Goal: Task Accomplishment & Management: Manage account settings

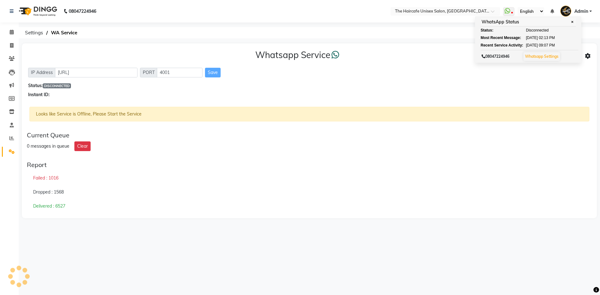
click at [587, 56] on icon at bounding box center [588, 56] width 6 height 6
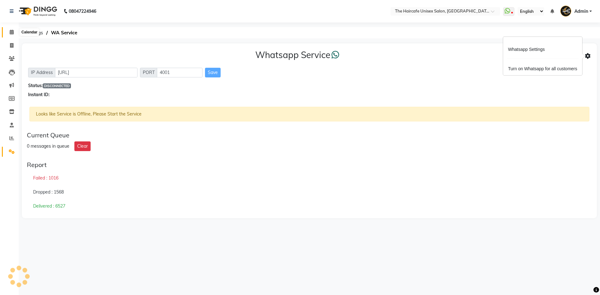
click at [12, 32] on icon at bounding box center [12, 32] width 4 height 5
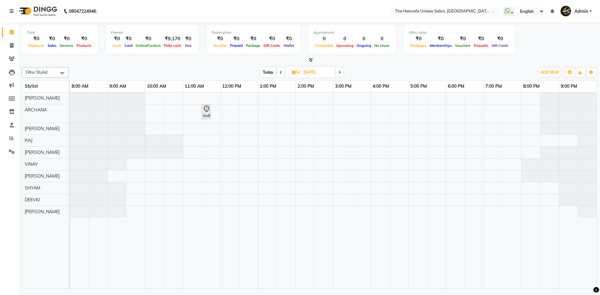
click at [280, 72] on icon at bounding box center [281, 73] width 3 height 4
type input "[DATE]"
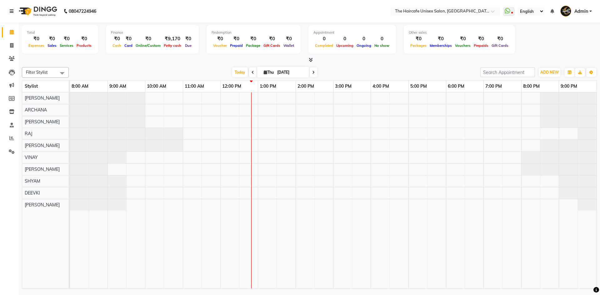
click at [13, 8] on link at bounding box center [13, 12] width 6 height 18
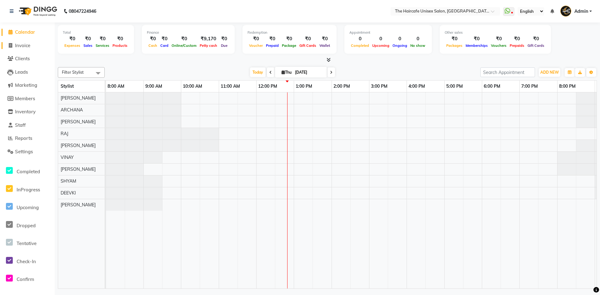
click at [23, 46] on span "Invoice" at bounding box center [22, 46] width 15 height 6
select select "service"
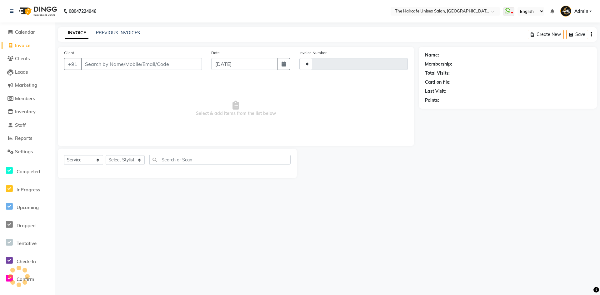
type input "1605"
select select "7412"
click at [25, 33] on span "Calendar" at bounding box center [25, 32] width 20 height 6
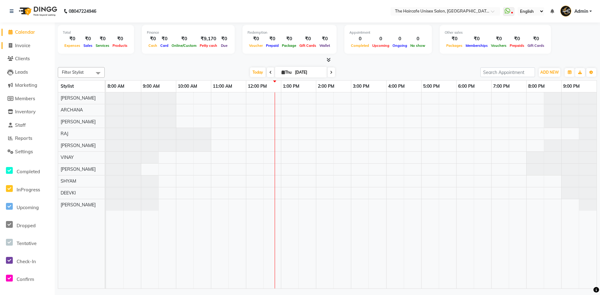
click at [27, 46] on span "Invoice" at bounding box center [22, 46] width 15 height 6
select select "service"
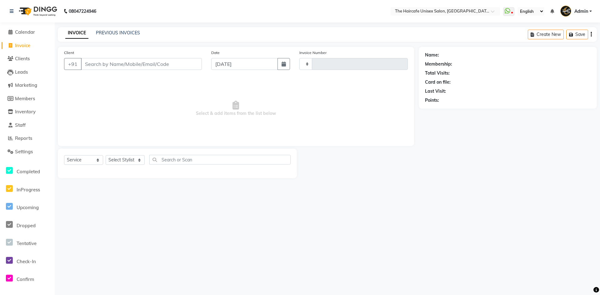
type input "1605"
select select "7412"
click at [119, 29] on div "INVOICE PREVIOUS INVOICES Create New Save Open Invoices" at bounding box center [327, 34] width 539 height 15
click at [118, 35] on link "PREVIOUS INVOICES" at bounding box center [118, 33] width 44 height 6
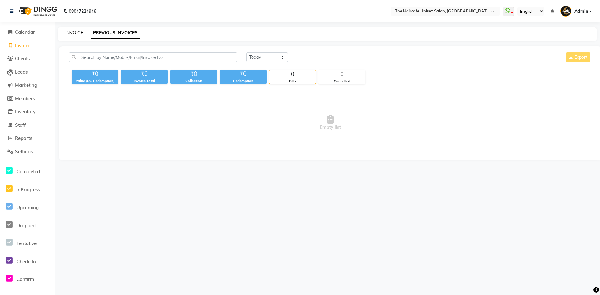
click at [80, 32] on link "INVOICE" at bounding box center [74, 33] width 18 height 6
select select "service"
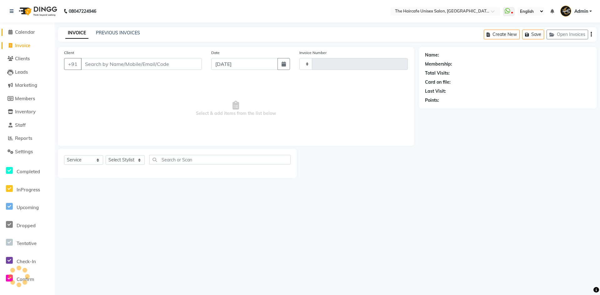
type input "1605"
select select "7412"
click at [34, 30] on span "Calendar" at bounding box center [25, 32] width 20 height 6
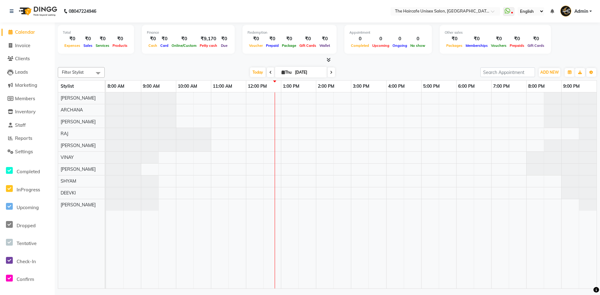
click at [328, 61] on icon at bounding box center [329, 60] width 4 height 5
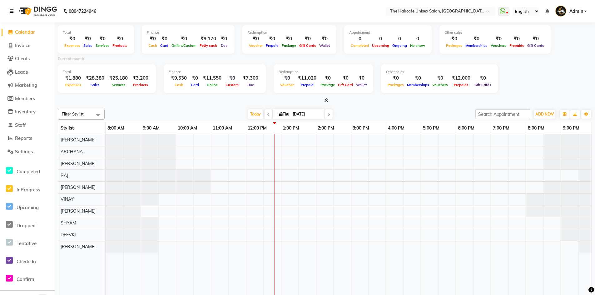
click at [14, 13] on link at bounding box center [13, 12] width 6 height 18
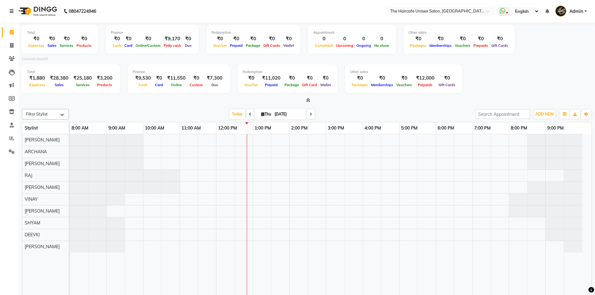
click at [14, 16] on link at bounding box center [13, 12] width 6 height 18
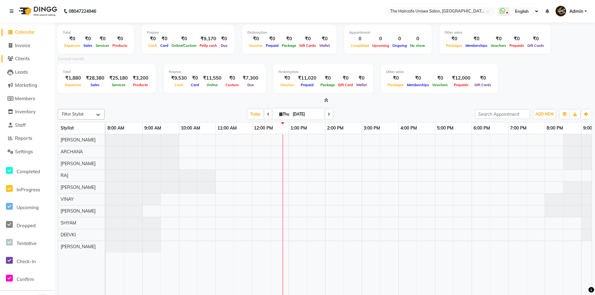
click at [22, 58] on span "Clients" at bounding box center [22, 59] width 15 height 6
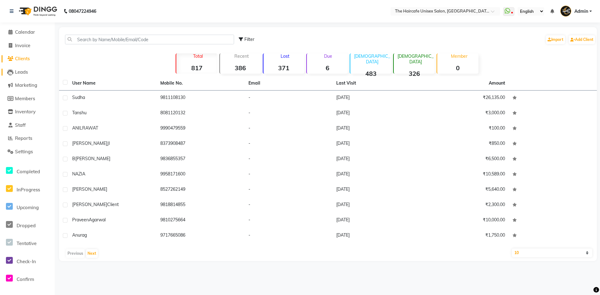
click at [19, 70] on span "Leads" at bounding box center [21, 72] width 13 height 6
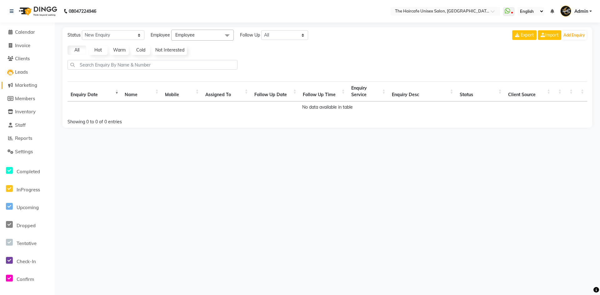
click at [23, 84] on span "Marketing" at bounding box center [26, 85] width 22 height 6
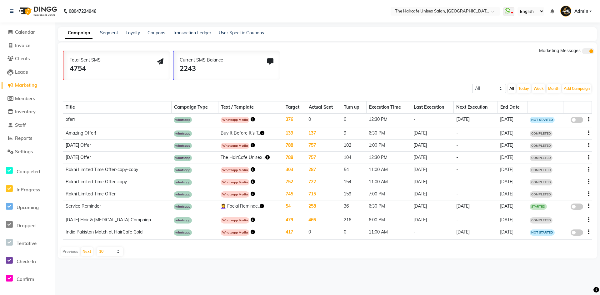
click at [588, 119] on icon "button" at bounding box center [588, 119] width 1 height 0
click at [574, 124] on div "Delete" at bounding box center [571, 124] width 19 height 8
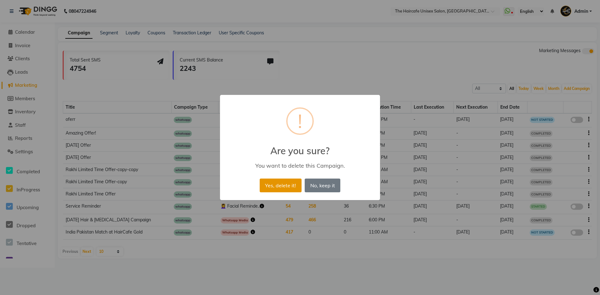
click at [288, 183] on button "Yes, delete it!" at bounding box center [281, 186] width 42 height 14
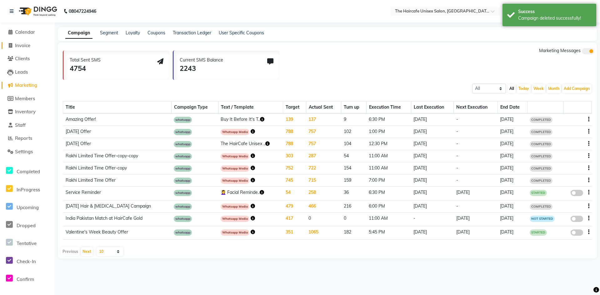
click at [23, 46] on span "Invoice" at bounding box center [22, 46] width 15 height 6
select select "service"
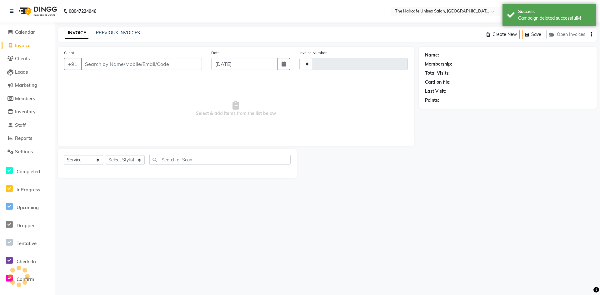
type input "1605"
select select "7412"
click at [26, 30] on span "Calendar" at bounding box center [25, 32] width 20 height 6
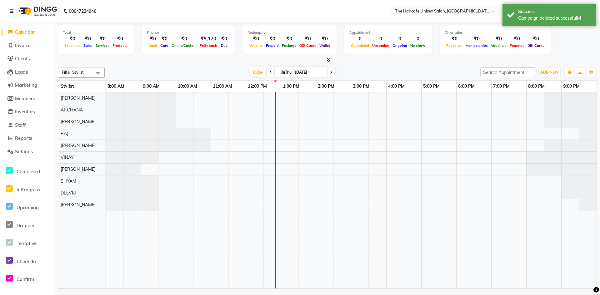
click at [328, 60] on icon at bounding box center [329, 60] width 4 height 5
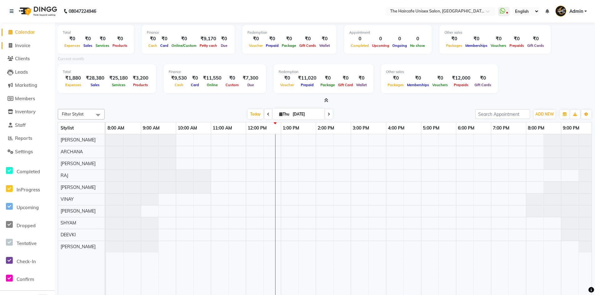
click at [25, 43] on span "Invoice" at bounding box center [22, 46] width 15 height 6
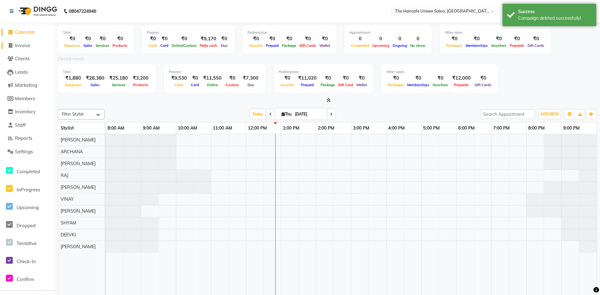
select select "7412"
select select "service"
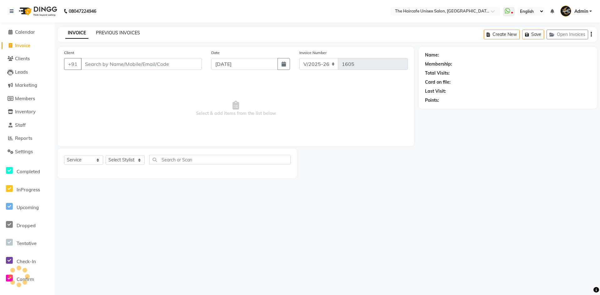
click at [110, 33] on link "PREVIOUS INVOICES" at bounding box center [118, 33] width 44 height 6
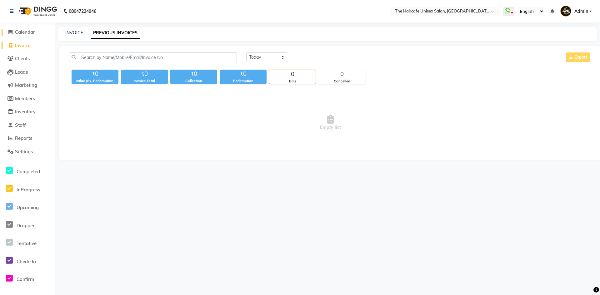
click at [31, 34] on span "Calendar" at bounding box center [25, 32] width 20 height 6
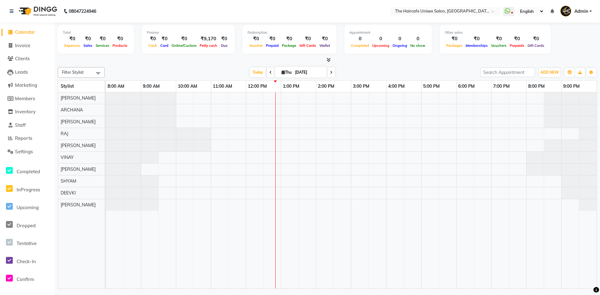
click at [105, 83] on td at bounding box center [105, 87] width 1 height 12
click at [23, 46] on span "Invoice" at bounding box center [22, 46] width 15 height 6
select select "service"
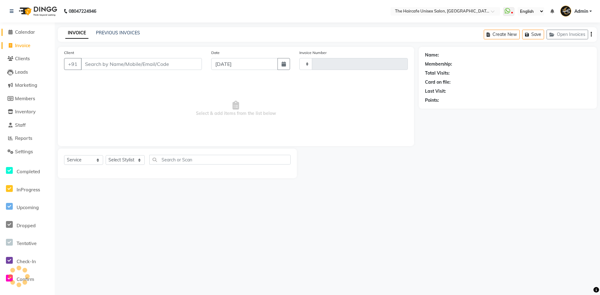
type input "1605"
select select "7412"
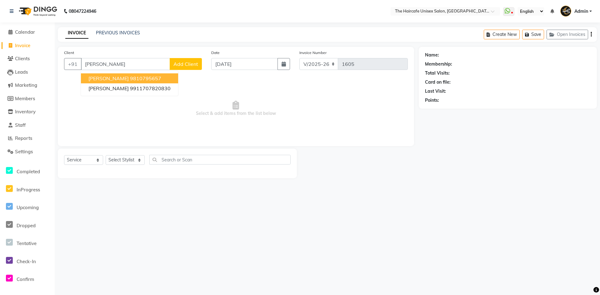
click at [130, 78] on ngb-highlight "9810795657" at bounding box center [145, 78] width 31 height 6
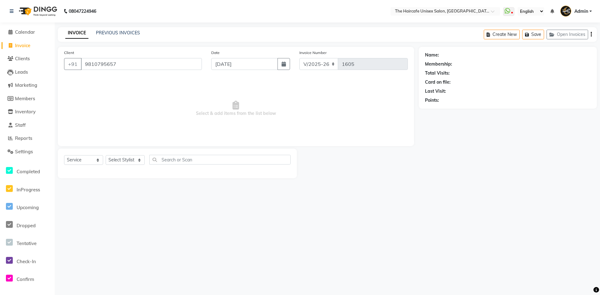
type input "9810795657"
select select "1: Object"
click at [116, 31] on link "PREVIOUS INVOICES" at bounding box center [118, 33] width 44 height 6
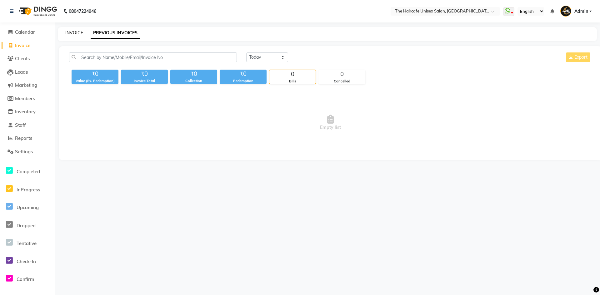
click at [73, 32] on link "INVOICE" at bounding box center [74, 33] width 18 height 6
select select "7412"
select select "service"
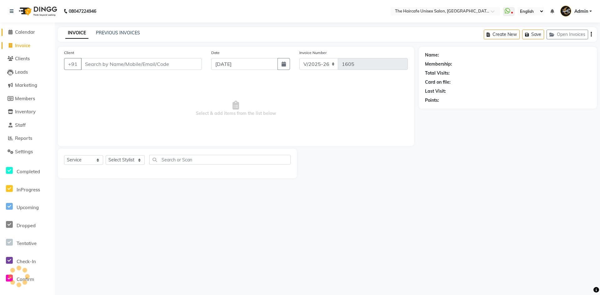
click at [34, 32] on span "Calendar" at bounding box center [25, 32] width 20 height 6
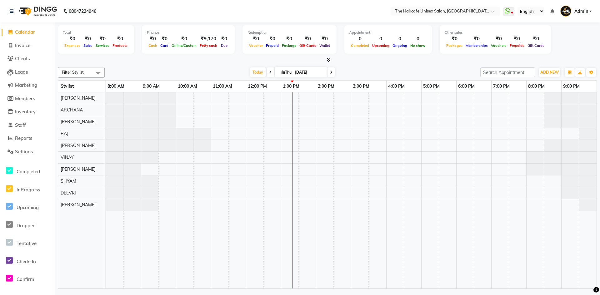
click at [328, 60] on icon at bounding box center [329, 60] width 4 height 5
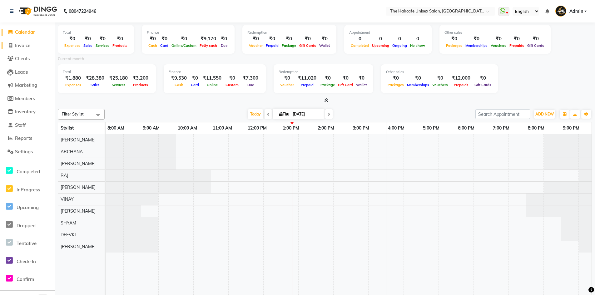
click at [25, 44] on span "Invoice" at bounding box center [22, 46] width 15 height 6
select select "service"
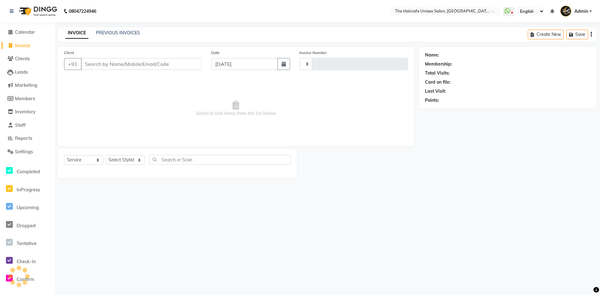
type input "1605"
select select "7412"
click at [128, 162] on select "Select Stylist AFTAB ARCHANA DEEVKI MAHESH VERMA MUSKAN RAJ SHYAM SHYAM JI SURE…" at bounding box center [125, 160] width 39 height 10
select select "64976"
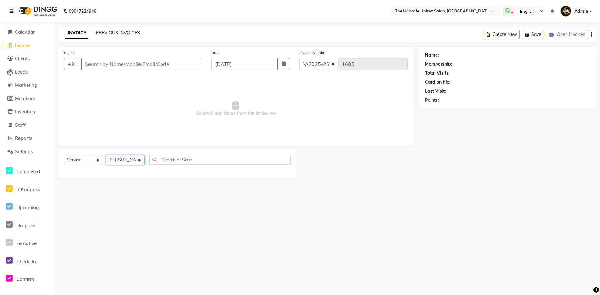
click at [106, 155] on select "Select Stylist AFTAB ARCHANA DEEVKI MAHESH VERMA MUSKAN RAJ SHYAM SHYAM JI SURE…" at bounding box center [125, 160] width 39 height 10
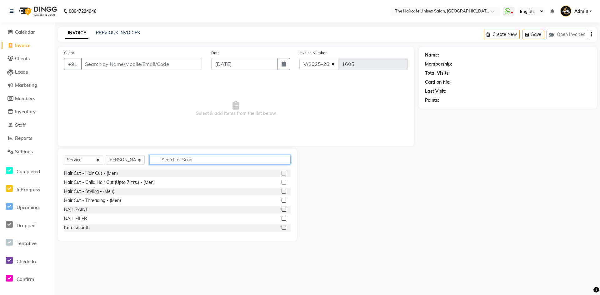
click at [162, 162] on input "text" at bounding box center [219, 160] width 141 height 10
type input "cut"
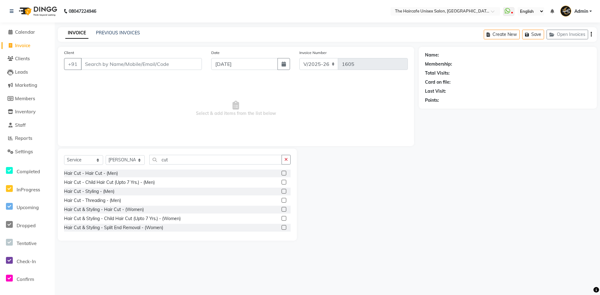
click at [282, 173] on label at bounding box center [284, 173] width 5 height 5
click at [282, 173] on input "checkbox" at bounding box center [284, 174] width 4 height 4
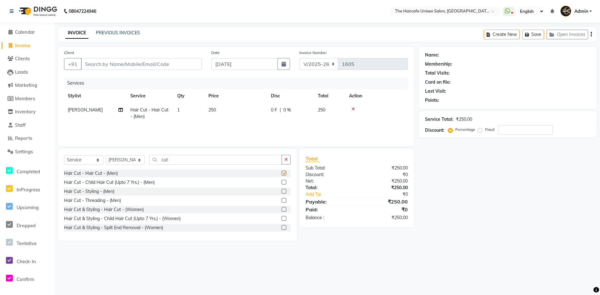
checkbox input "false"
click at [99, 61] on input "Client" at bounding box center [141, 64] width 121 height 12
type input "9"
type input "0"
type input "9650355241"
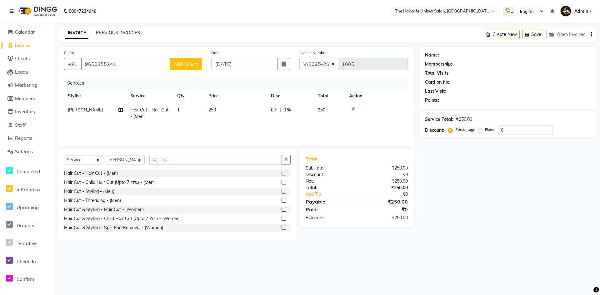
click at [192, 66] on span "Add Client" at bounding box center [185, 64] width 25 height 6
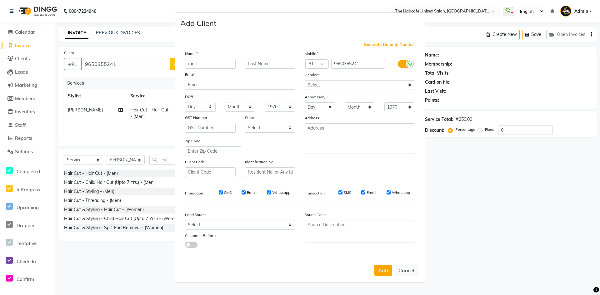
type input "ranjit"
click at [258, 61] on input "text" at bounding box center [270, 64] width 51 height 10
type input "ji"
click at [326, 82] on select "Select Male Female Other Prefer Not To Say" at bounding box center [360, 85] width 110 height 10
select select "male"
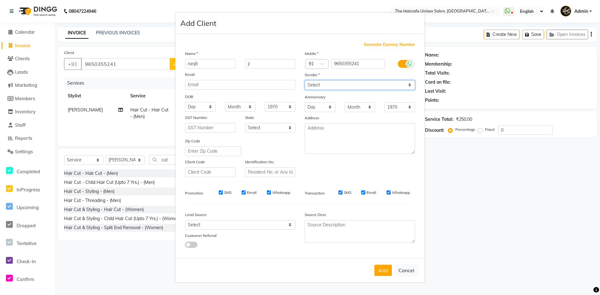
click at [305, 80] on select "Select Male Female Other Prefer Not To Say" at bounding box center [360, 85] width 110 height 10
click at [387, 275] on button "Add" at bounding box center [383, 270] width 18 height 11
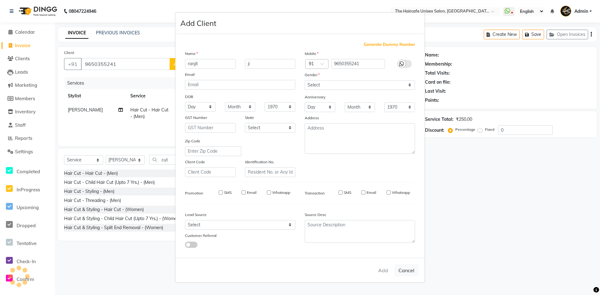
select select
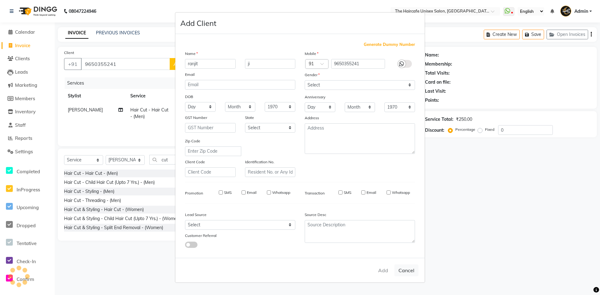
select select
checkbox input "false"
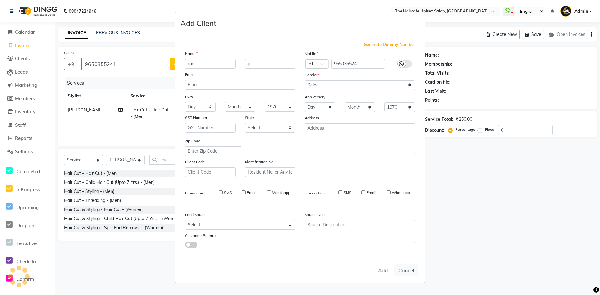
checkbox input "false"
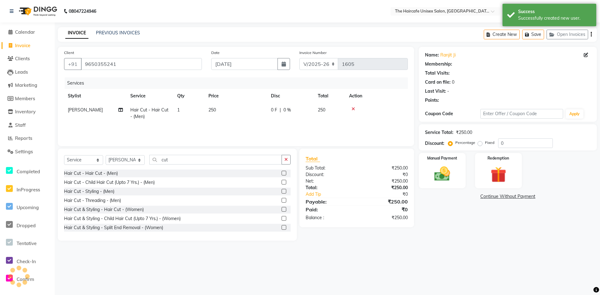
select select "1: Object"
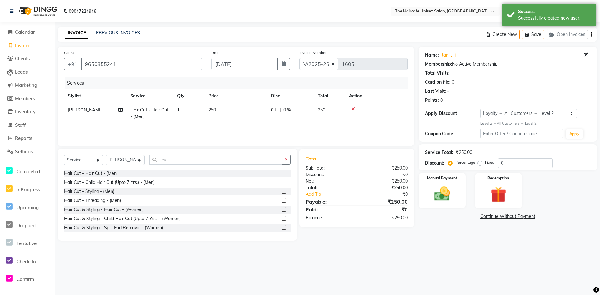
click at [485, 163] on label "Fixed" at bounding box center [489, 163] width 9 height 6
click at [479, 163] on input "Fixed" at bounding box center [481, 162] width 4 height 4
radio input "true"
click at [502, 162] on input "0" at bounding box center [525, 163] width 55 height 10
type input "50"
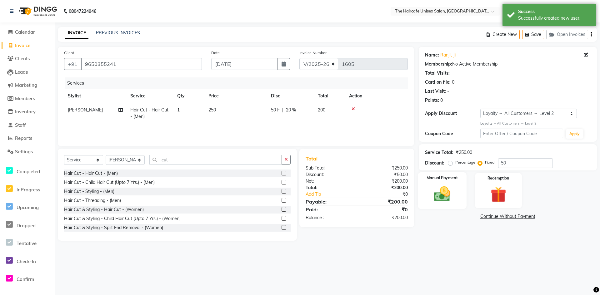
click at [446, 195] on img at bounding box center [442, 194] width 27 height 19
click at [516, 216] on span "UPI" at bounding box center [516, 216] width 10 height 7
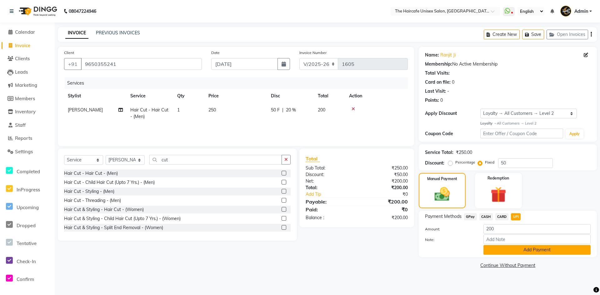
click at [512, 250] on button "Add Payment" at bounding box center [536, 250] width 107 height 10
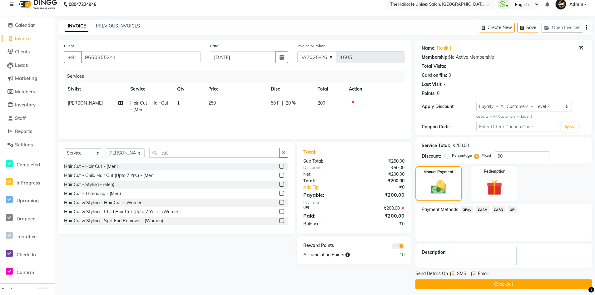
scroll to position [10, 0]
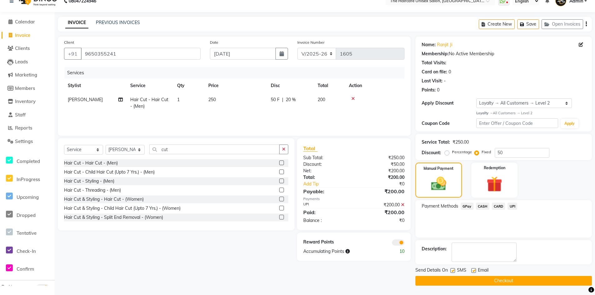
click at [492, 280] on button "Checkout" at bounding box center [504, 281] width 177 height 10
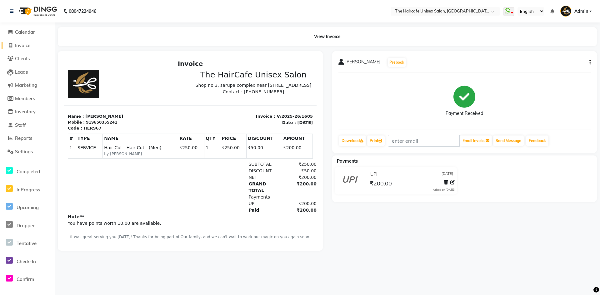
click at [25, 46] on span "Invoice" at bounding box center [22, 46] width 15 height 6
select select "service"
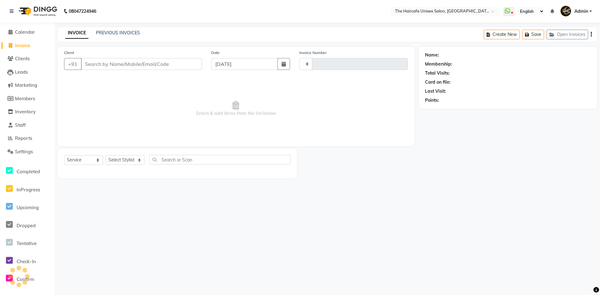
type input "1606"
select select "7412"
click at [121, 160] on select "Select Stylist AFTAB ARCHANA DEEVKI MAHESH VERMA MUSKAN RAJ SHYAM SHYAM JI SURE…" at bounding box center [125, 160] width 39 height 10
select select "68578"
click at [106, 155] on select "Select Stylist AFTAB ARCHANA DEEVKI MAHESH VERMA MUSKAN RAJ SHYAM SHYAM JI SURE…" at bounding box center [125, 160] width 39 height 10
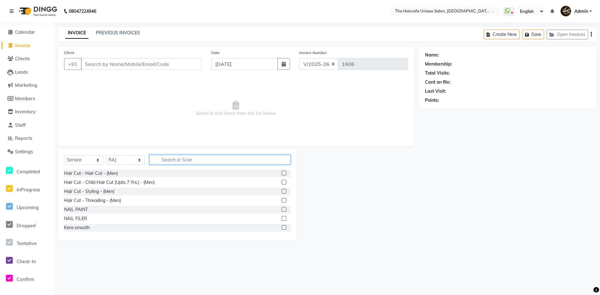
click at [169, 163] on input "text" at bounding box center [219, 160] width 141 height 10
type input "cut"
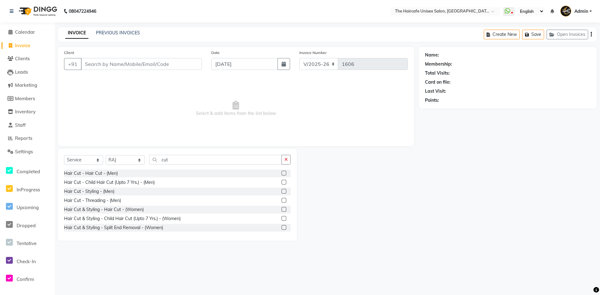
click at [282, 174] on label at bounding box center [284, 173] width 5 height 5
click at [282, 174] on input "checkbox" at bounding box center [284, 174] width 4 height 4
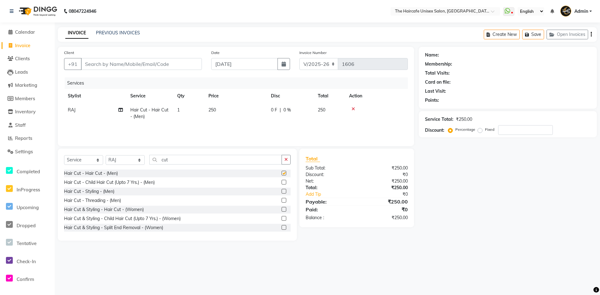
checkbox input "false"
click at [254, 159] on input "cut" at bounding box center [215, 160] width 133 height 10
type input "c"
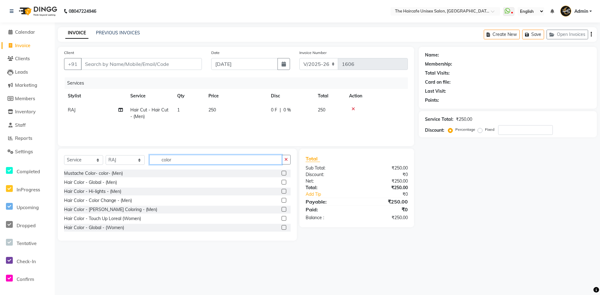
type input "color"
click at [282, 182] on label at bounding box center [284, 182] width 5 height 5
click at [282, 182] on input "checkbox" at bounding box center [284, 183] width 4 height 4
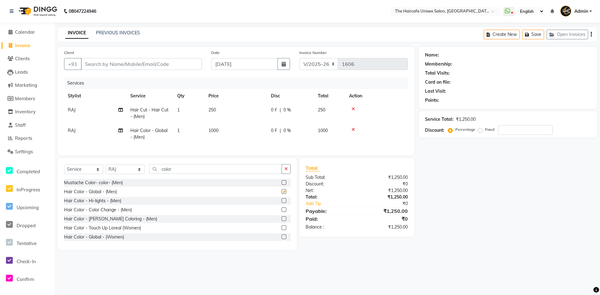
checkbox input "false"
